Goal: Task Accomplishment & Management: Use online tool/utility

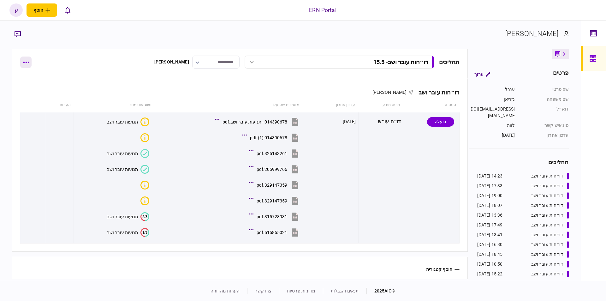
click at [26, 56] on button "button" at bounding box center [25, 61] width 11 height 11
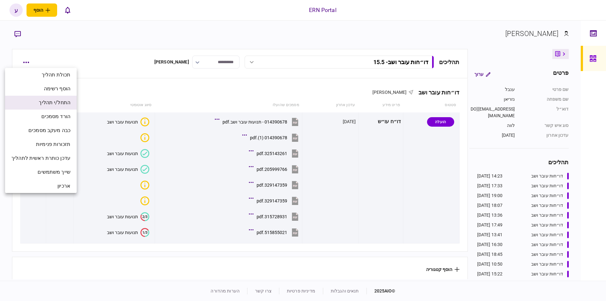
click at [59, 103] on span "התחל/י תהליך" at bounding box center [55, 103] width 32 height 8
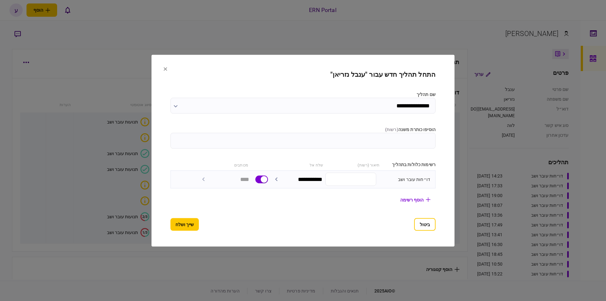
click at [423, 141] on input "הוסיפו כותרת משנה ( רשות )" at bounding box center [302, 141] width 265 height 16
type input "****"
click at [181, 223] on button "שייך ושלח" at bounding box center [184, 224] width 28 height 13
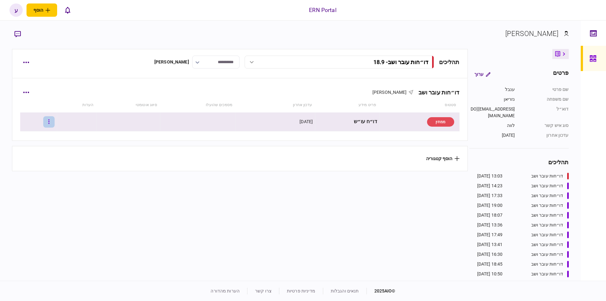
click at [49, 123] on button "button" at bounding box center [48, 121] width 11 height 11
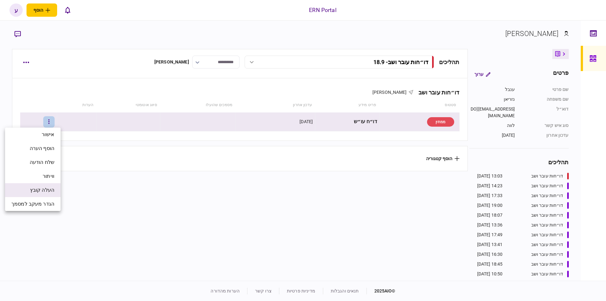
click at [52, 193] on span "העלה קובץ" at bounding box center [42, 190] width 24 height 8
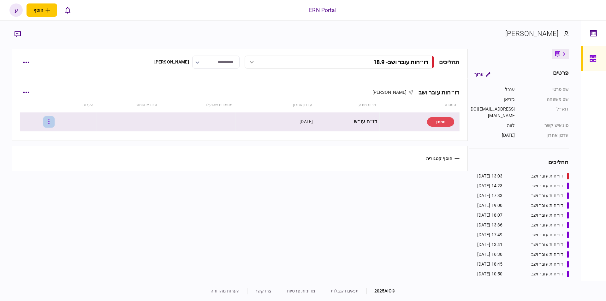
click at [54, 118] on button "button" at bounding box center [48, 121] width 11 height 11
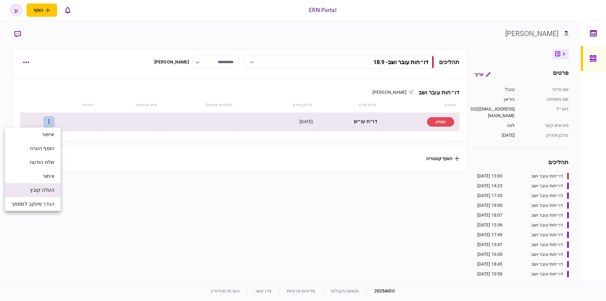
click at [54, 190] on span "העלה קובץ" at bounding box center [42, 190] width 24 height 8
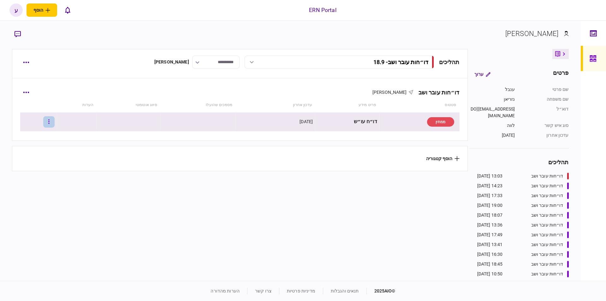
click at [49, 122] on button "button" at bounding box center [48, 121] width 11 height 11
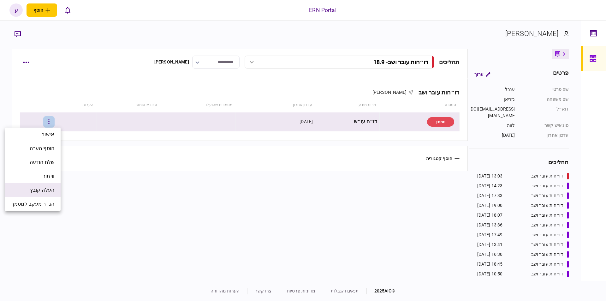
click at [47, 194] on li "העלה קובץ" at bounding box center [33, 190] width 56 height 14
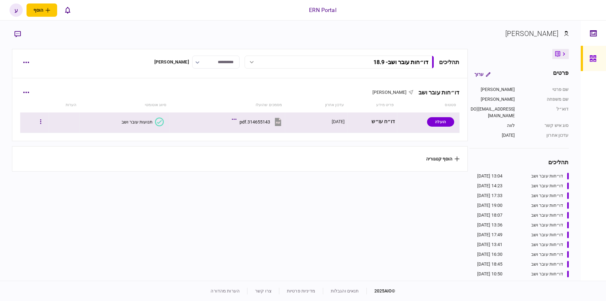
click at [149, 121] on div "תנועות עובר ושב" at bounding box center [137, 121] width 31 height 5
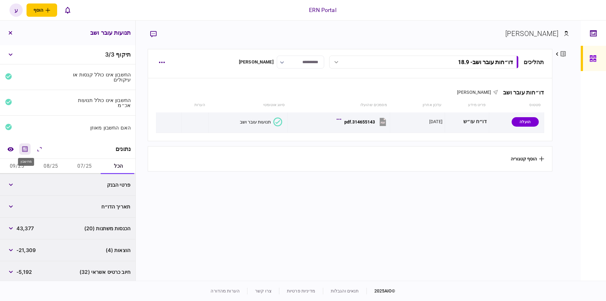
click at [28, 148] on icon "מחשבון" at bounding box center [25, 149] width 8 height 8
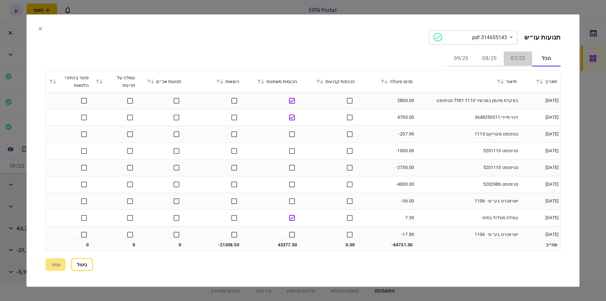
click at [519, 63] on button "07/25" at bounding box center [518, 58] width 28 height 15
click at [388, 81] on icon at bounding box center [386, 81] width 4 height 4
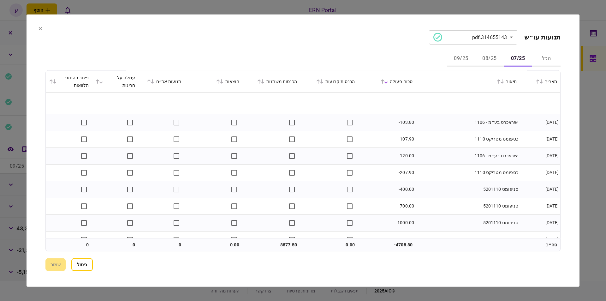
scroll to position [206, 0]
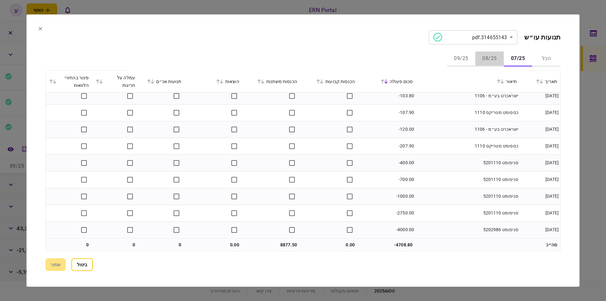
click at [485, 61] on button "08/25" at bounding box center [489, 58] width 28 height 15
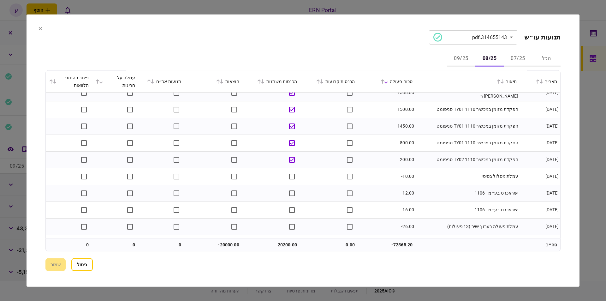
scroll to position [0, 0]
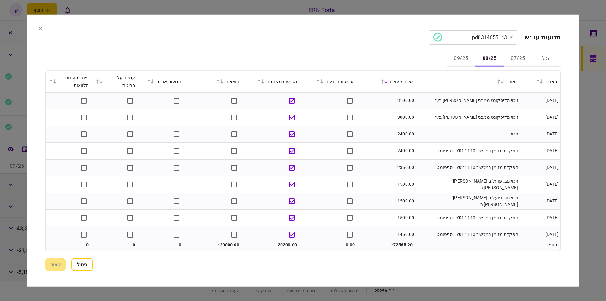
click at [458, 56] on button "09/25" at bounding box center [461, 58] width 28 height 15
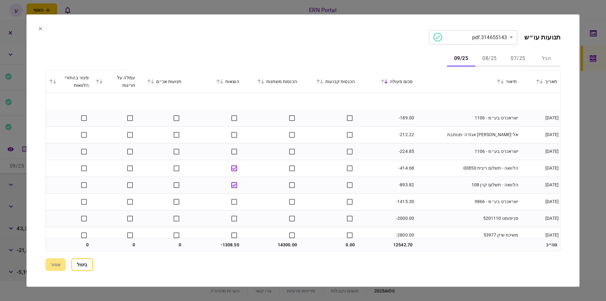
scroll to position [273, 0]
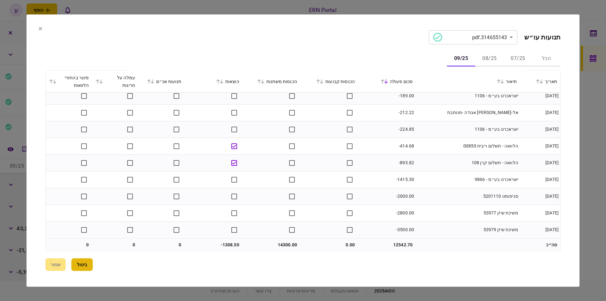
click at [76, 264] on button "ביטול" at bounding box center [81, 264] width 21 height 13
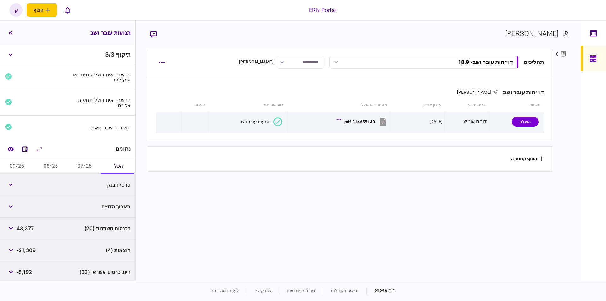
click at [79, 168] on button "07/25" at bounding box center [85, 166] width 34 height 15
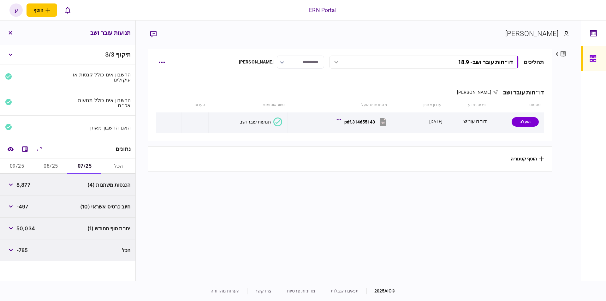
click at [26, 185] on span "8,877" at bounding box center [23, 185] width 14 height 8
copy span "8,877"
click at [9, 186] on button "button" at bounding box center [10, 184] width 11 height 11
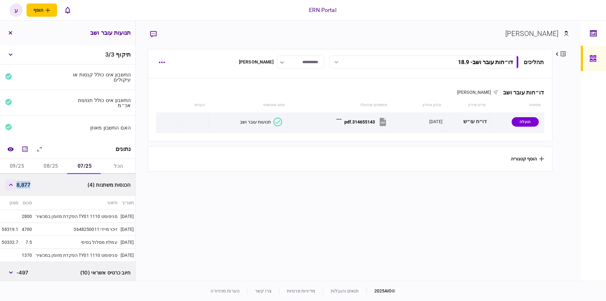
click at [9, 186] on button "button" at bounding box center [10, 184] width 11 height 11
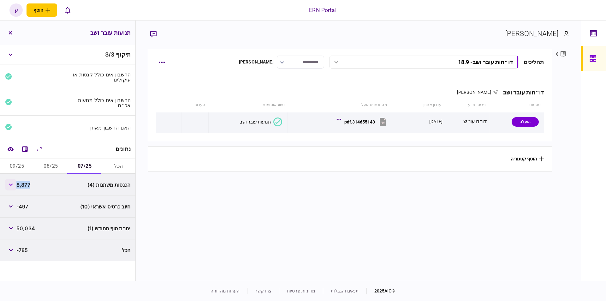
click at [6, 184] on button "button" at bounding box center [10, 184] width 11 height 11
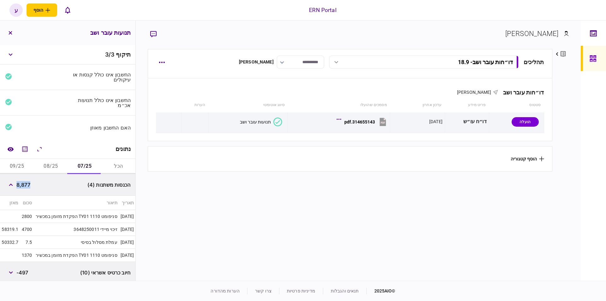
click at [58, 165] on button "08/25" at bounding box center [51, 166] width 34 height 15
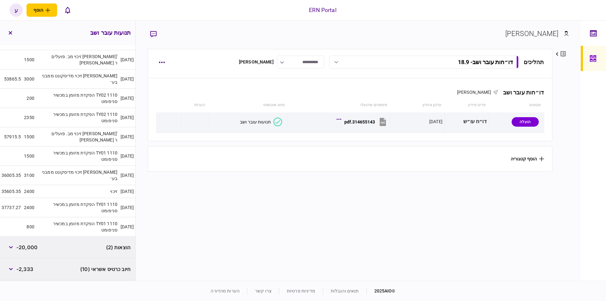
scroll to position [53, 0]
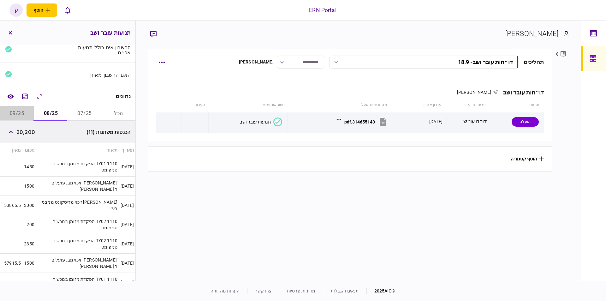
click at [27, 111] on button "09/25" at bounding box center [17, 113] width 34 height 15
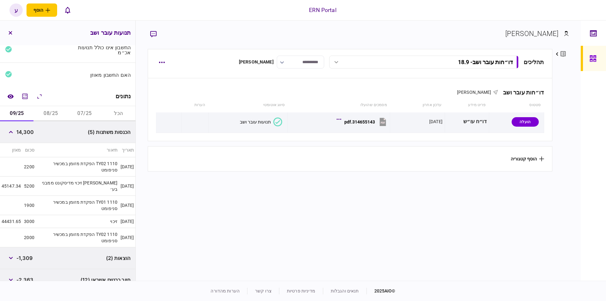
click at [88, 116] on button "07/25" at bounding box center [85, 113] width 34 height 15
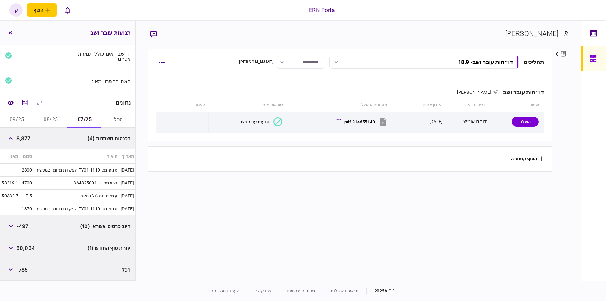
scroll to position [45, 0]
click at [11, 141] on button "button" at bounding box center [10, 139] width 11 height 11
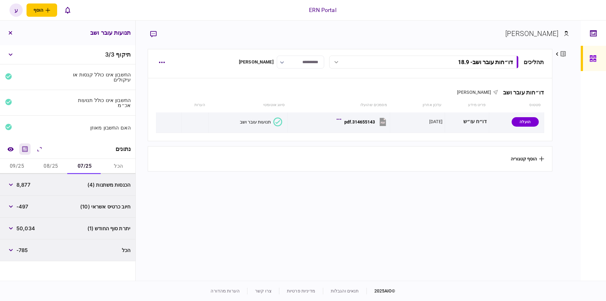
scroll to position [0, 0]
click at [26, 182] on span "8,877" at bounding box center [23, 185] width 14 height 8
copy span "8,877"
click at [25, 226] on span "50,034" at bounding box center [25, 228] width 19 height 8
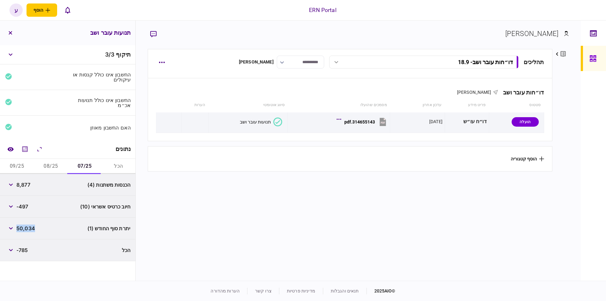
click at [25, 226] on span "50,034" at bounding box center [25, 228] width 19 height 8
copy span "50,034"
click at [44, 161] on button "08/25" at bounding box center [51, 166] width 34 height 15
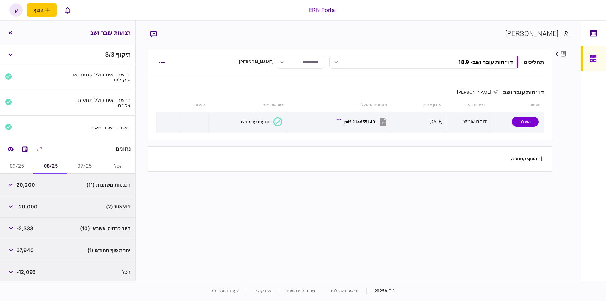
click at [30, 180] on div "20,200" at bounding box center [20, 184] width 30 height 11
click at [30, 181] on span "20,200" at bounding box center [25, 185] width 19 height 8
click at [32, 181] on span "20,200" at bounding box center [25, 185] width 19 height 8
copy span "20,200"
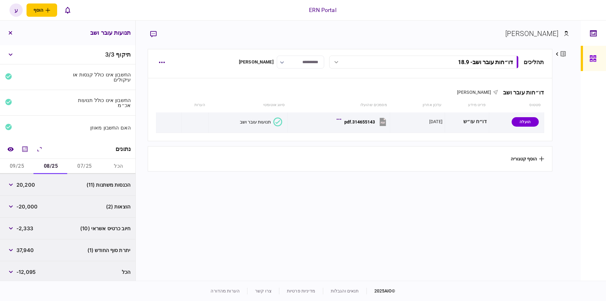
click at [24, 205] on span "-20,000" at bounding box center [26, 207] width 21 height 8
copy span "20,000"
click at [28, 251] on span "37,940" at bounding box center [24, 250] width 17 height 8
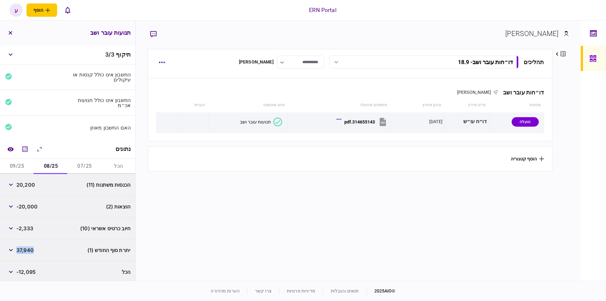
copy span "37,940"
click at [26, 161] on button "09/25" at bounding box center [17, 165] width 34 height 15
click at [26, 184] on span "14,300" at bounding box center [24, 184] width 17 height 8
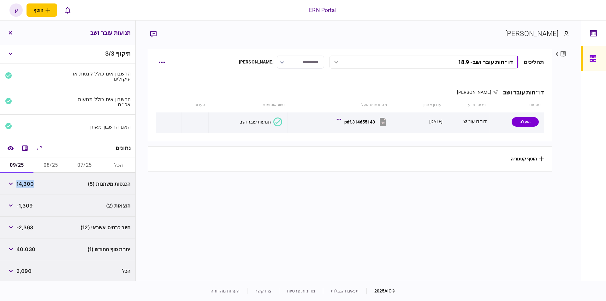
copy span "14,300"
click at [28, 207] on span "-1,309" at bounding box center [24, 206] width 16 height 8
copy span "1,309"
click at [22, 245] on span "40,030" at bounding box center [25, 249] width 19 height 8
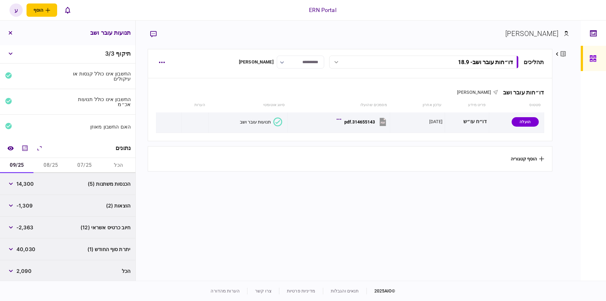
click at [27, 252] on div "40,030" at bounding box center [20, 248] width 30 height 11
click at [24, 247] on span "40,030" at bounding box center [25, 249] width 19 height 8
copy span "40,030"
click at [49, 164] on button "08/25" at bounding box center [51, 165] width 34 height 15
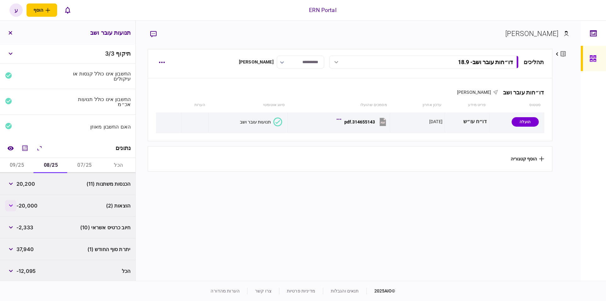
click at [12, 202] on button "button" at bounding box center [10, 205] width 11 height 11
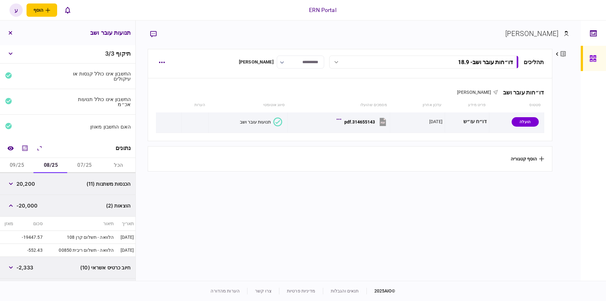
click at [15, 173] on div "הכנסות משתנות (11) 20,200" at bounding box center [67, 184] width 135 height 22
click at [17, 165] on button "09/25" at bounding box center [17, 165] width 34 height 15
click at [49, 161] on button "08/25" at bounding box center [51, 165] width 34 height 15
